Goal: Check status: Check status

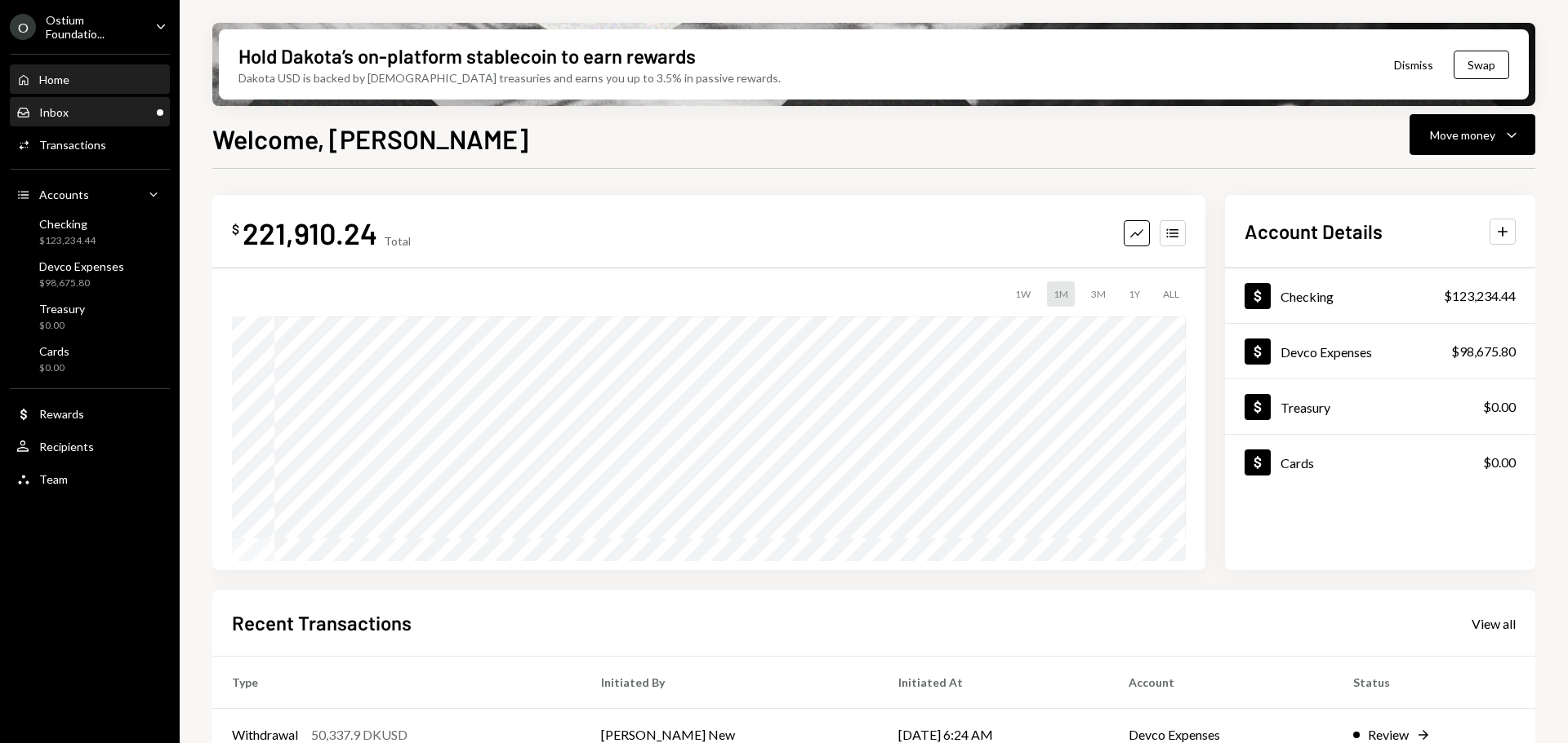
click at [62, 104] on div "Inbox Inbox" at bounding box center [90, 112] width 147 height 27
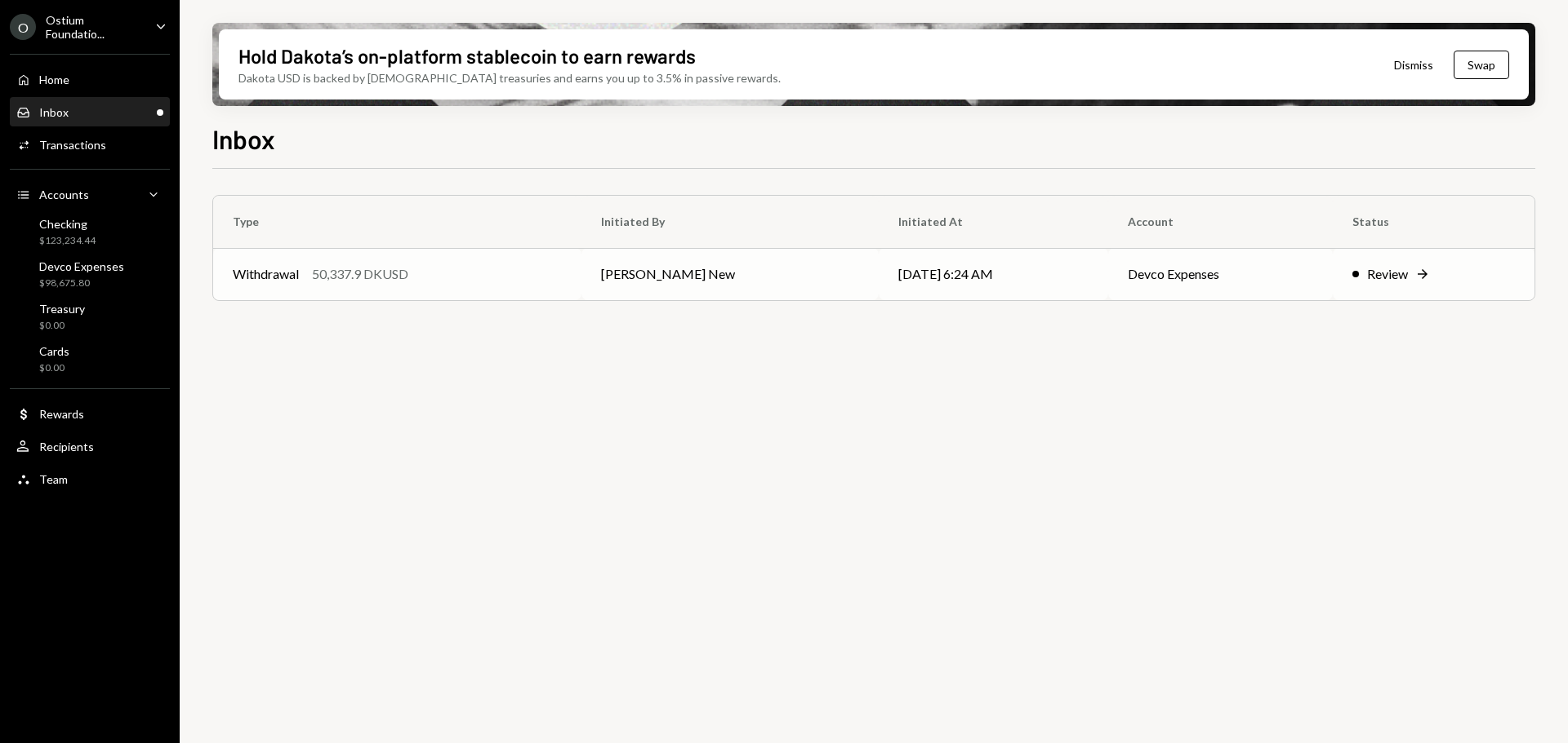
click at [601, 274] on td "[PERSON_NAME] New" at bounding box center [729, 274] width 298 height 52
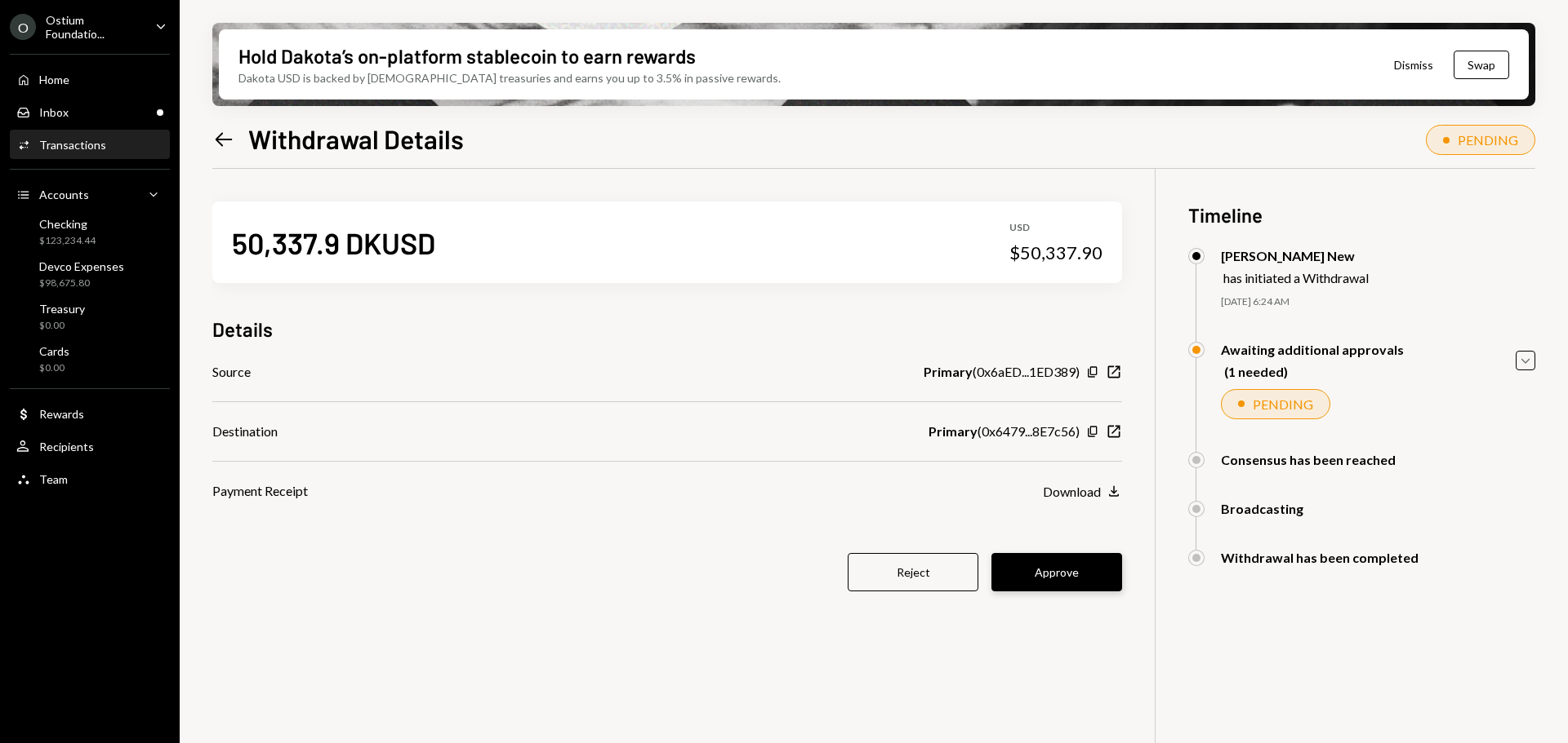
click at [1072, 572] on button "Approve" at bounding box center [1056, 572] width 130 height 39
